Goal: Task Accomplishment & Management: Complete application form

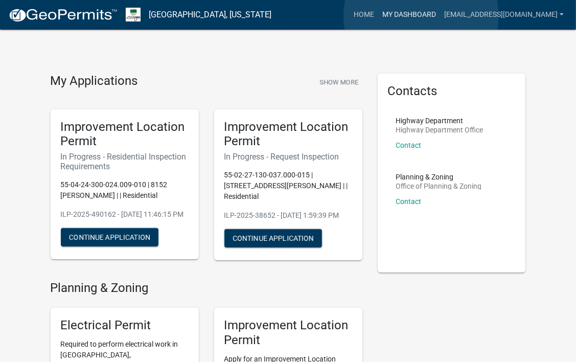
click at [421, 16] on link "My Dashboard" at bounding box center [409, 14] width 62 height 19
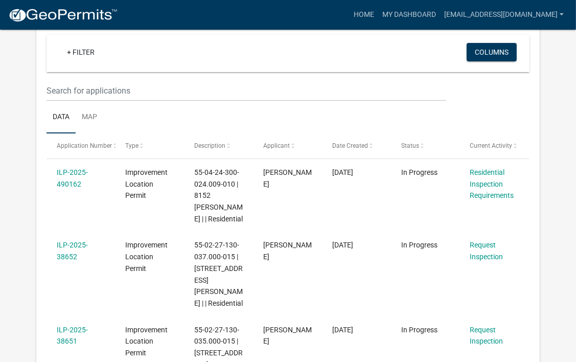
scroll to position [96, 0]
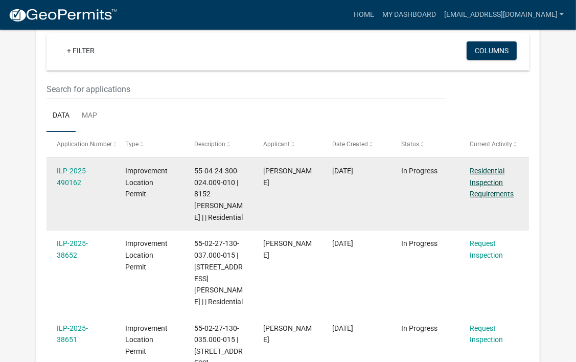
click at [487, 170] on link "Residential Inspection Requirements" at bounding box center [492, 182] width 44 height 32
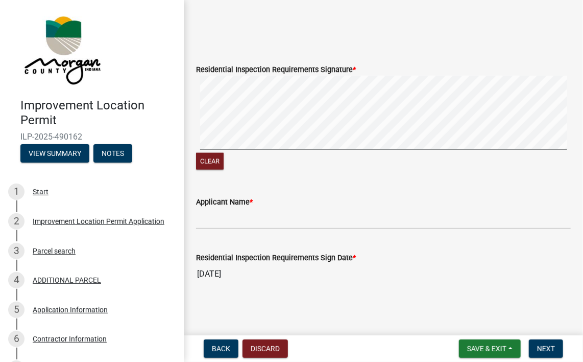
scroll to position [442, 0]
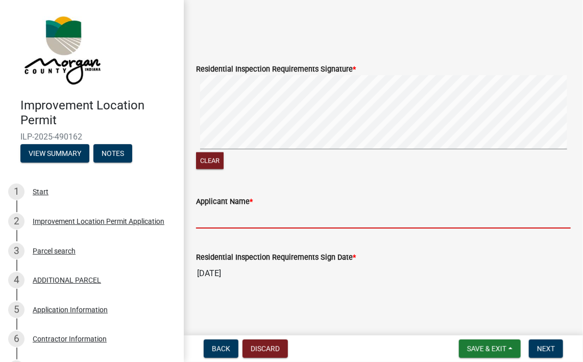
click at [236, 217] on input "Applicant Name *" at bounding box center [383, 217] width 375 height 21
type input "[PERSON_NAME]"
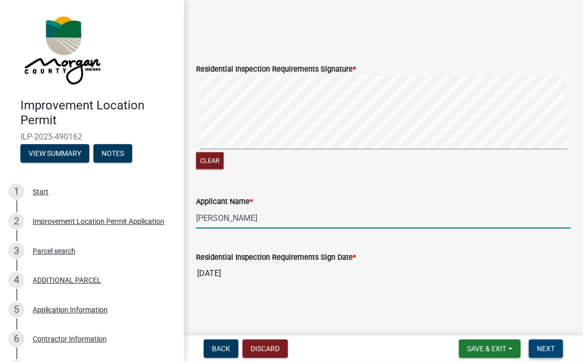
click at [554, 350] on span "Next" at bounding box center [546, 348] width 18 height 8
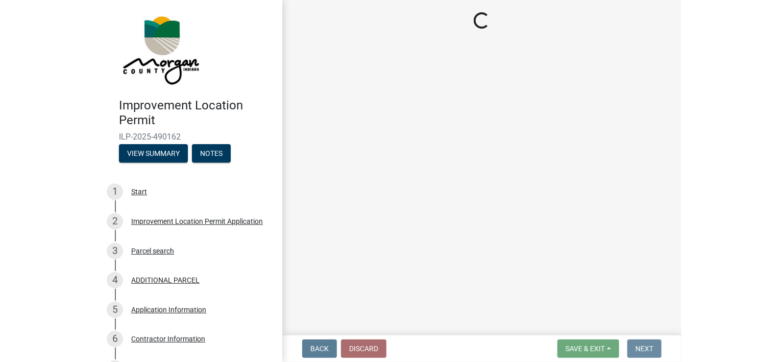
scroll to position [0, 0]
